Goal: Task Accomplishment & Management: Use online tool/utility

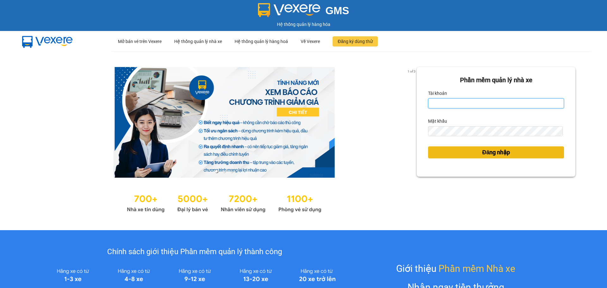
type input "nhaxe.haicuong"
click at [491, 154] on span "Đăng nhập" at bounding box center [496, 152] width 28 height 9
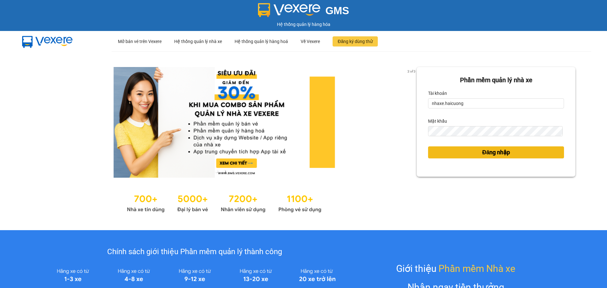
click at [499, 151] on span "Đăng nhập" at bounding box center [496, 152] width 28 height 9
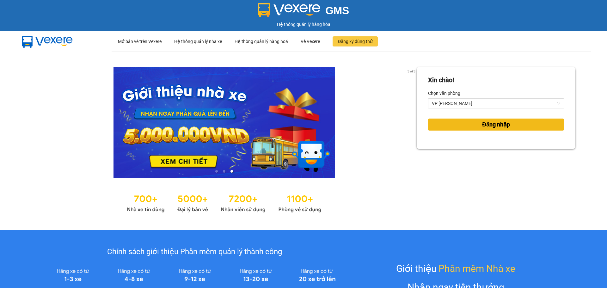
click at [476, 125] on button "Đăng nhập" at bounding box center [496, 124] width 136 height 12
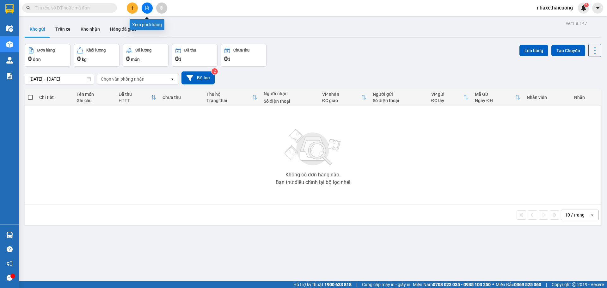
click at [146, 7] on icon "file-add" at bounding box center [147, 8] width 4 height 4
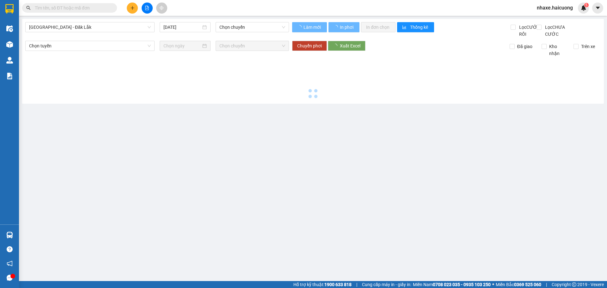
type input "[DATE]"
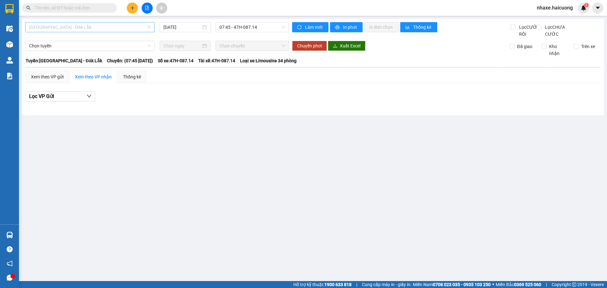
click at [87, 25] on span "[GEOGRAPHIC_DATA] - Đăk Lắk" at bounding box center [90, 26] width 122 height 9
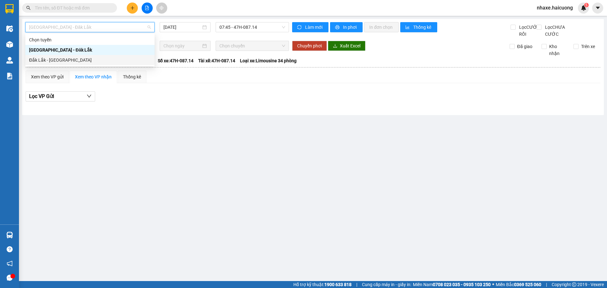
click at [86, 58] on div "Đắk Lắk - [GEOGRAPHIC_DATA]" at bounding box center [90, 60] width 122 height 7
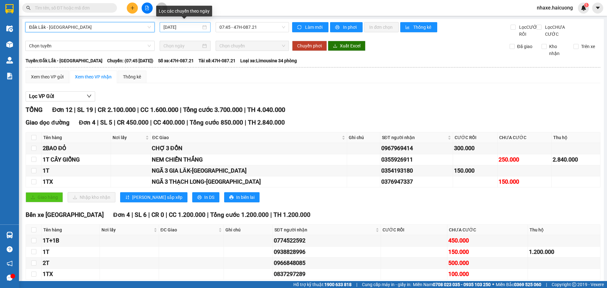
click at [185, 27] on input "[DATE]" at bounding box center [182, 27] width 38 height 7
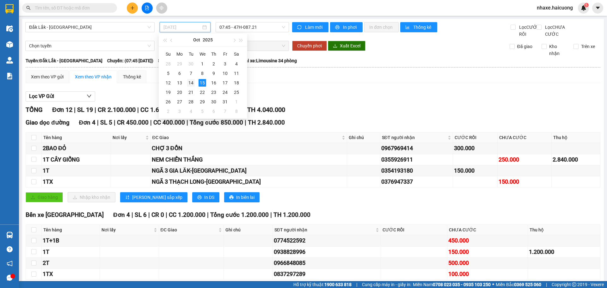
click at [191, 82] on div "14" at bounding box center [191, 83] width 8 height 8
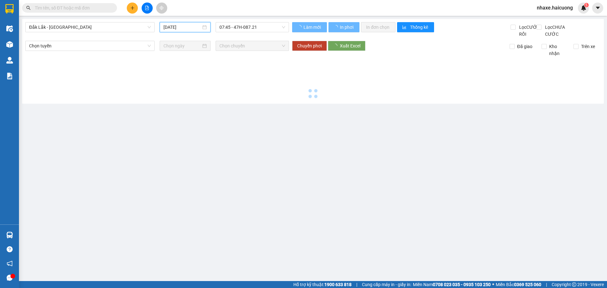
type input "[DATE]"
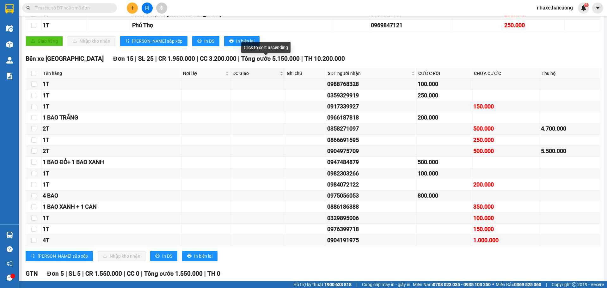
scroll to position [190, 0]
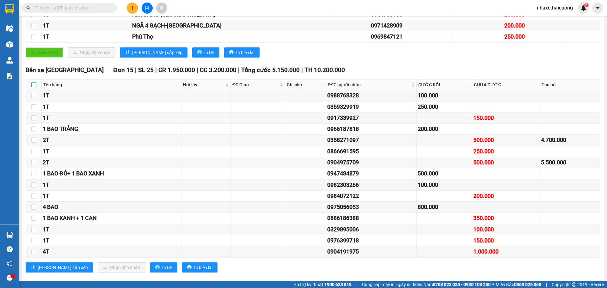
click at [33, 87] on input "checkbox" at bounding box center [33, 84] width 5 height 5
checkbox input "true"
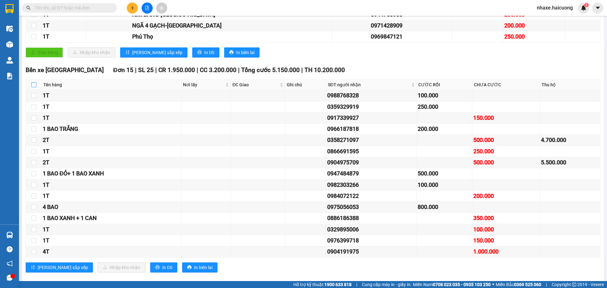
checkbox input "true"
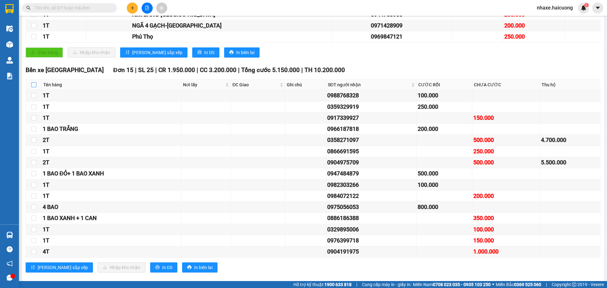
checkbox input "true"
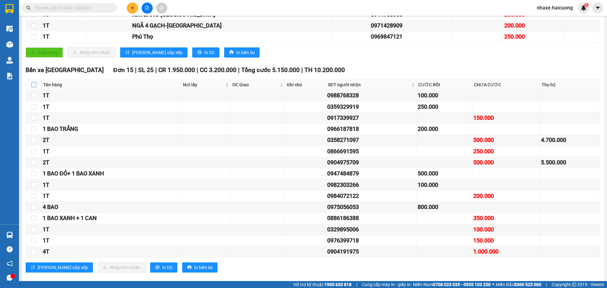
checkbox input "true"
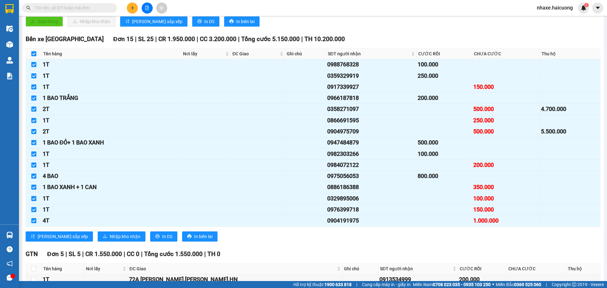
scroll to position [284, 0]
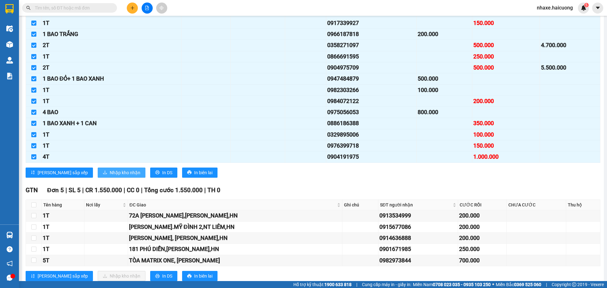
click at [110, 176] on span "Nhập kho nhận" at bounding box center [125, 172] width 31 height 7
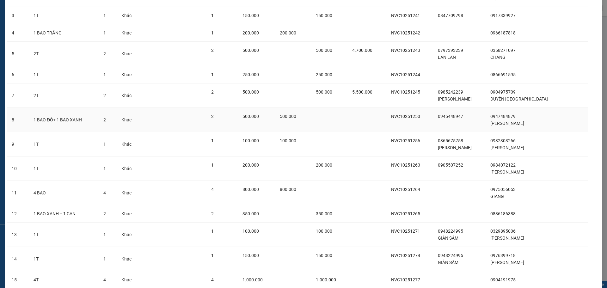
scroll to position [142, 0]
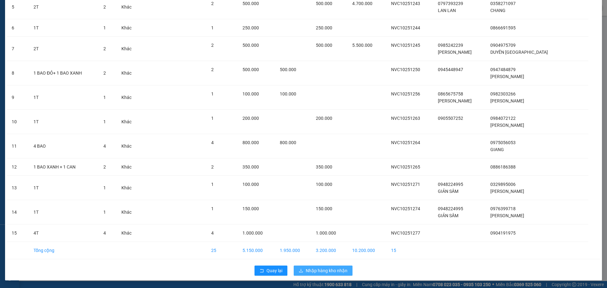
click at [321, 271] on span "Nhập hàng kho nhận" at bounding box center [326, 270] width 42 height 7
